Goal: Check status: Check status

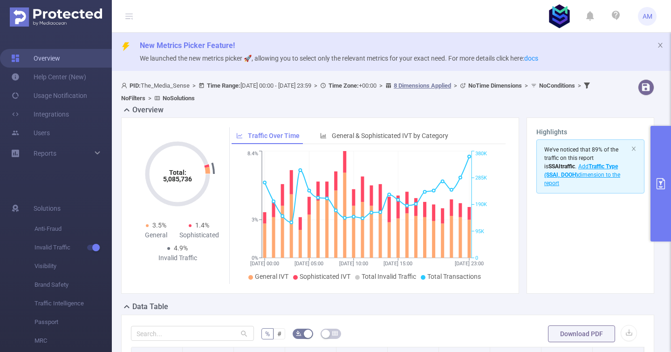
drag, startPoint x: 73, startPoint y: 60, endPoint x: 92, endPoint y: 61, distance: 19.1
click at [60, 60] on link "Overview" at bounding box center [35, 58] width 49 height 19
click at [656, 150] on button "primary" at bounding box center [660, 183] width 20 height 115
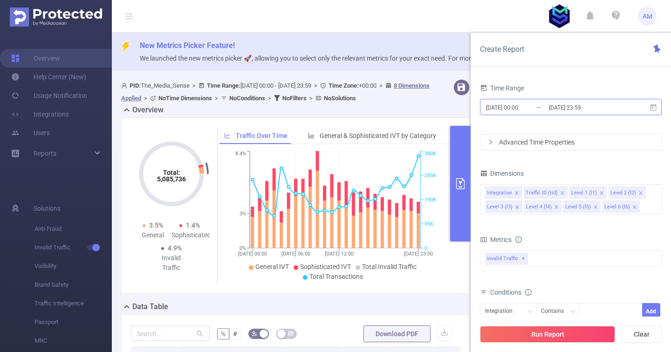
click at [538, 109] on input "[DATE] 00:00" at bounding box center [522, 107] width 75 height 13
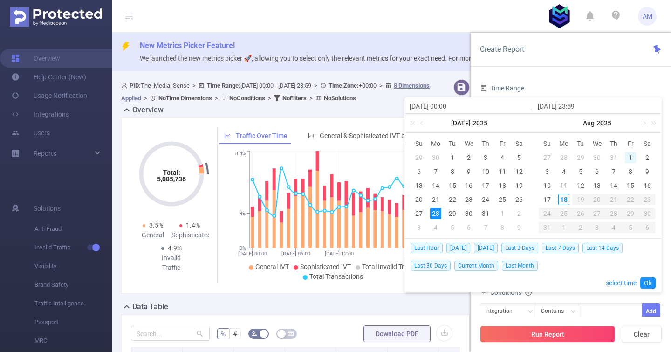
click at [632, 154] on div "1" at bounding box center [630, 157] width 11 height 11
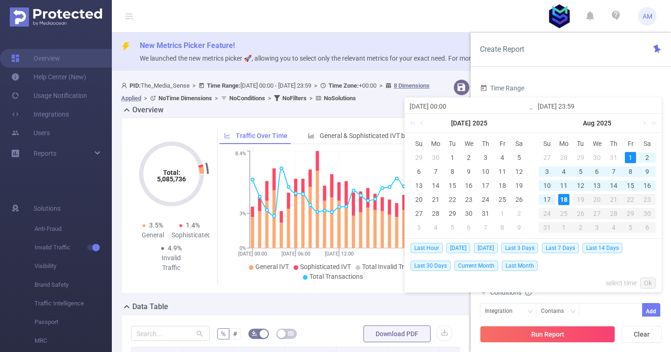
click at [566, 198] on div "18" at bounding box center [563, 199] width 11 height 11
type input "[DATE] 00:00"
type input "[DATE] 23:59"
type input "[DATE] 00:00"
type input "[DATE] 23:59"
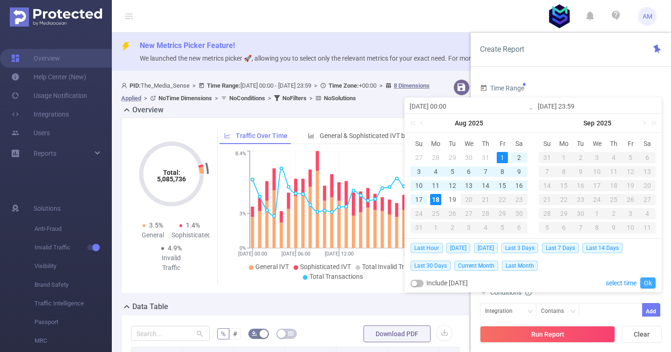
click at [648, 282] on link "Ok" at bounding box center [647, 282] width 15 height 11
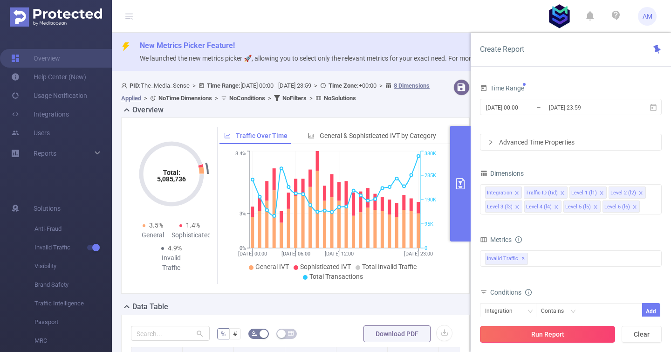
click at [557, 337] on button "Run Report" at bounding box center [547, 334] width 135 height 17
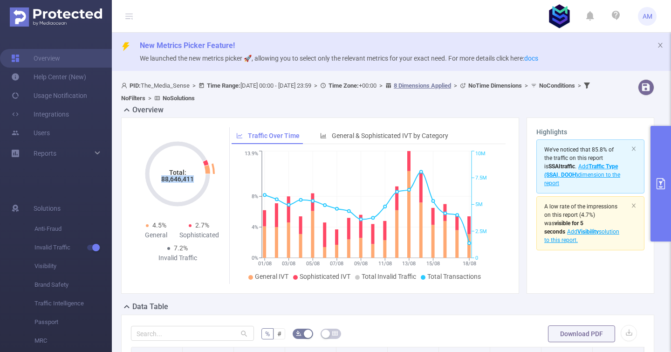
drag, startPoint x: 163, startPoint y: 182, endPoint x: 194, endPoint y: 183, distance: 31.2
click at [194, 183] on icon "Total: 88,646,411" at bounding box center [177, 173] width 93 height 93
copy tspan "88,646,411"
